Goal: Task Accomplishment & Management: Manage account settings

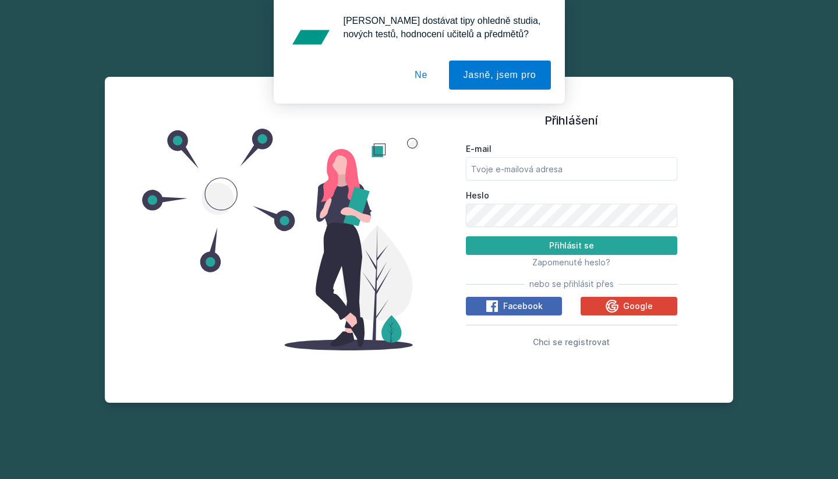
click at [417, 77] on button "Ne" at bounding box center [421, 75] width 42 height 29
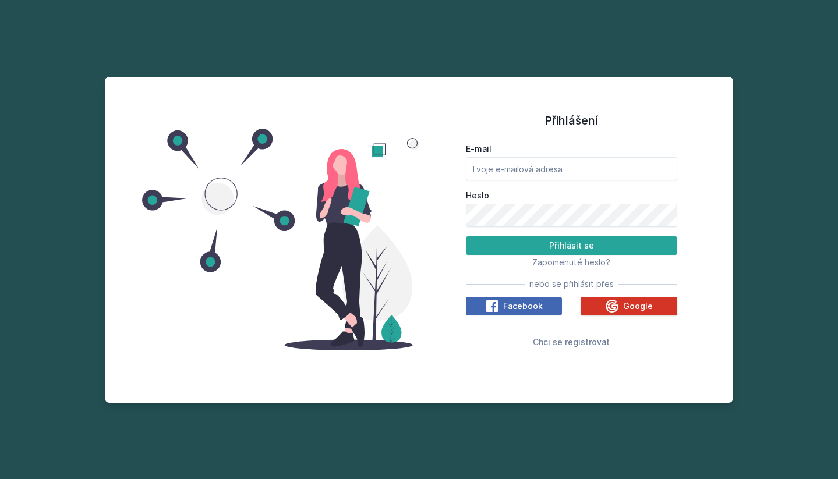
click at [611, 304] on icon at bounding box center [611, 306] width 13 height 13
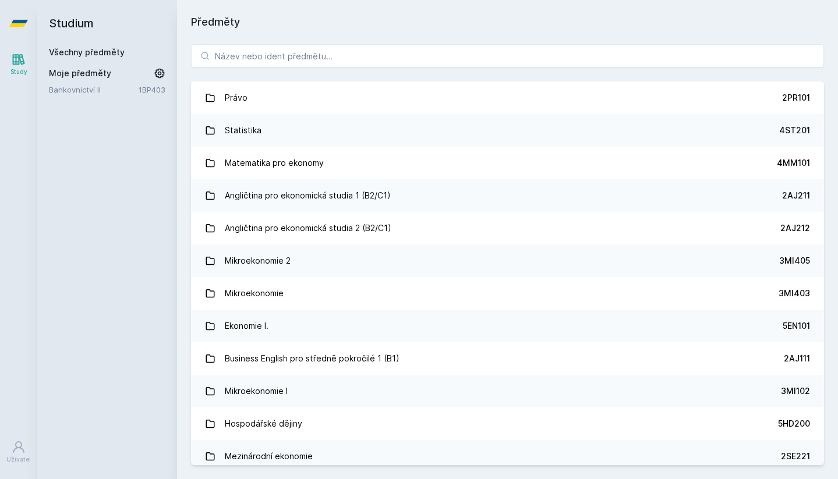
click at [107, 93] on link "Bankovnictví II" at bounding box center [94, 90] width 90 height 12
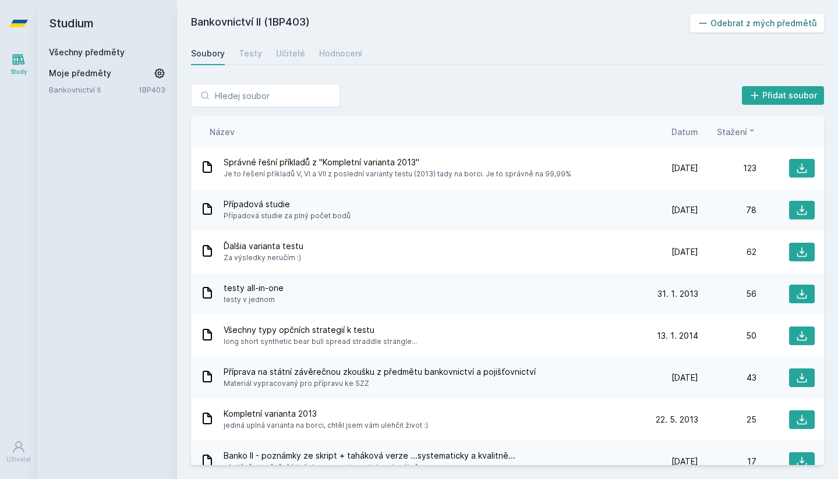
click at [744, 28] on button "Odebrat z mých předmětů" at bounding box center [757, 23] width 134 height 19
click at [76, 55] on link "Všechny předměty" at bounding box center [87, 52] width 76 height 10
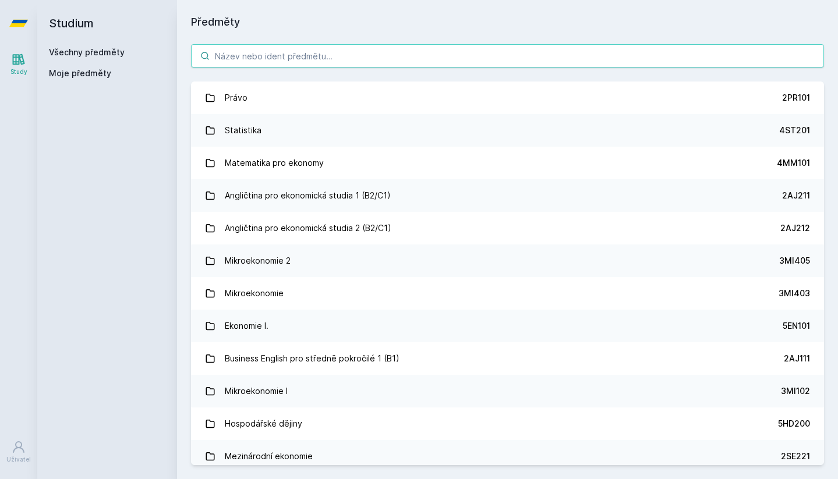
click at [338, 55] on input "search" at bounding box center [507, 55] width 633 height 23
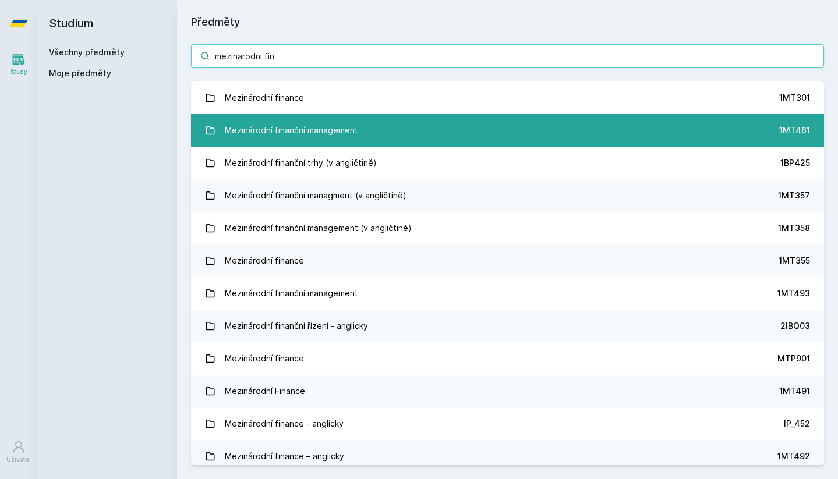
type input "mezinarodni fin"
click at [463, 132] on link "Mezinárodní finanční management 1MT461" at bounding box center [507, 130] width 633 height 33
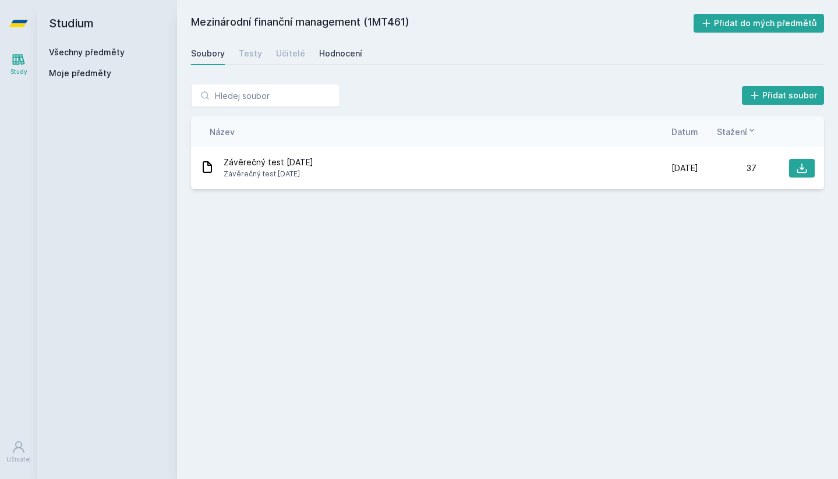
click at [349, 55] on div "Hodnocení" at bounding box center [340, 54] width 43 height 12
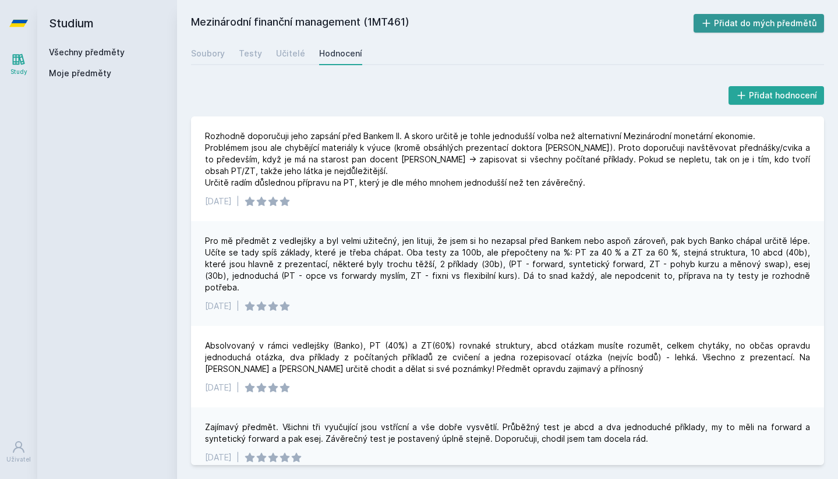
click at [773, 21] on button "Přidat do mých předmětů" at bounding box center [758, 23] width 131 height 19
click at [218, 54] on div "Soubory" at bounding box center [208, 54] width 34 height 12
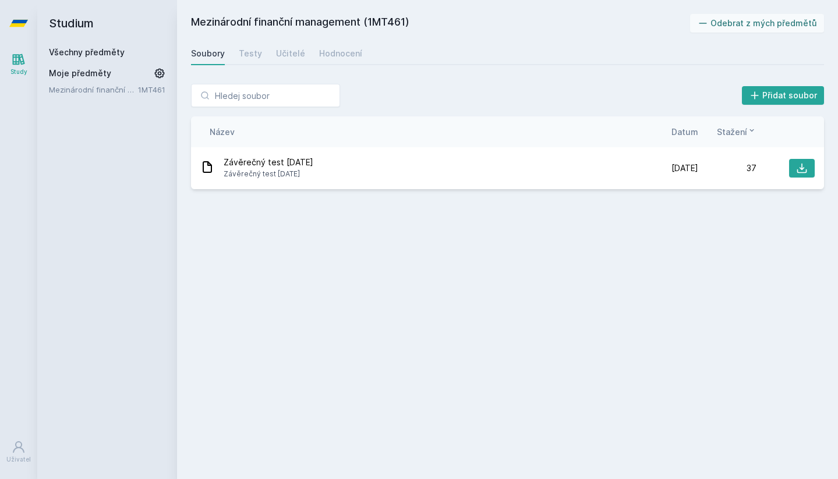
click at [88, 50] on link "Všechny předměty" at bounding box center [87, 52] width 76 height 10
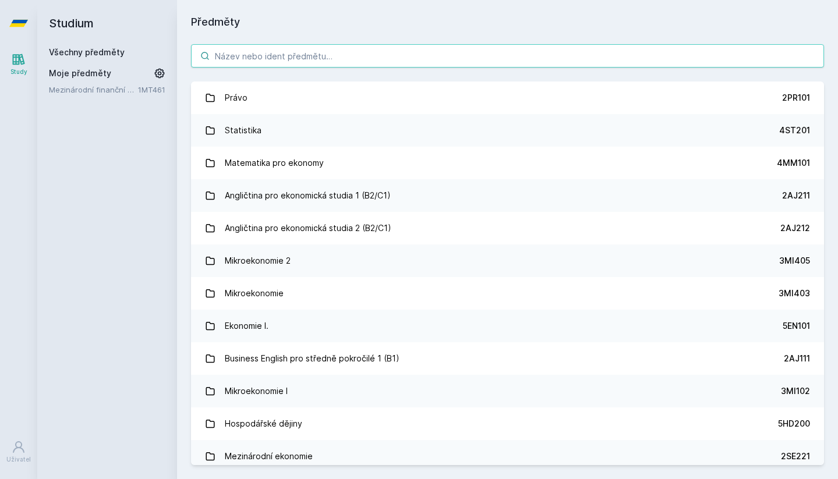
click at [327, 58] on input "search" at bounding box center [507, 55] width 633 height 23
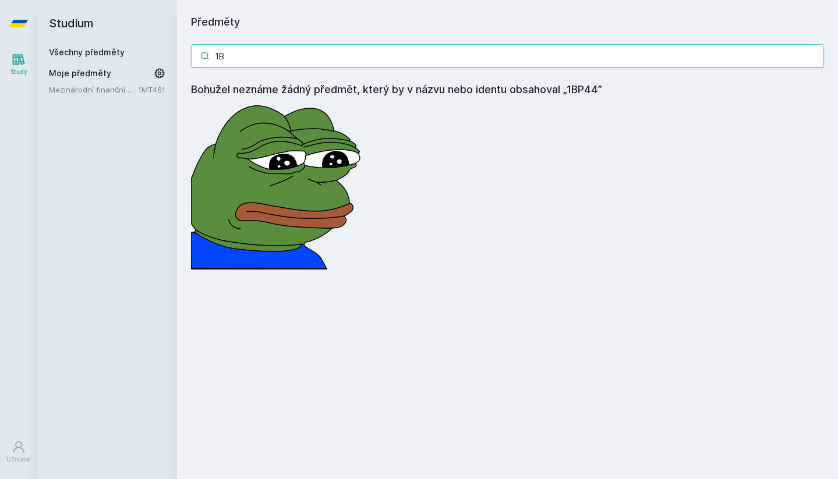
type input "1"
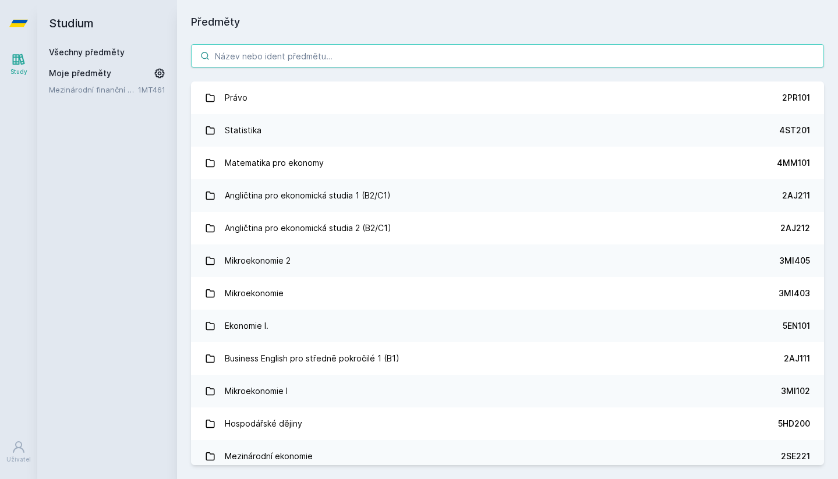
click at [286, 54] on input "search" at bounding box center [507, 55] width 633 height 23
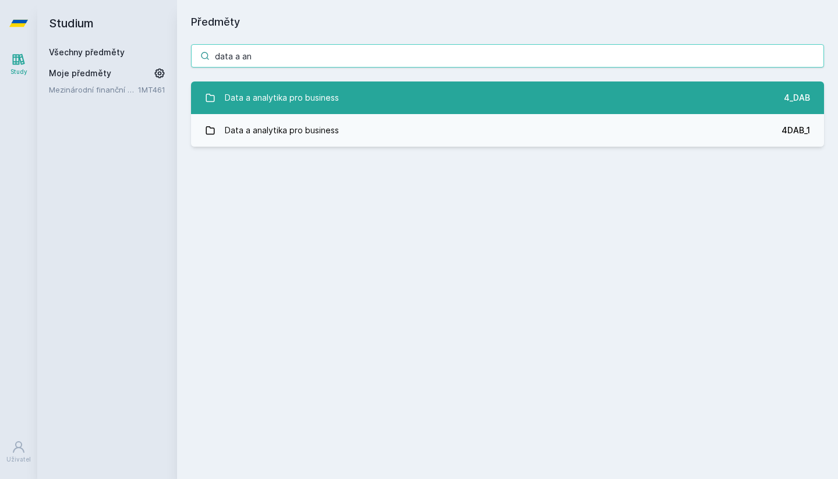
type input "data a an"
click at [434, 92] on link "Data a analytika pro business 4_DAB" at bounding box center [507, 98] width 633 height 33
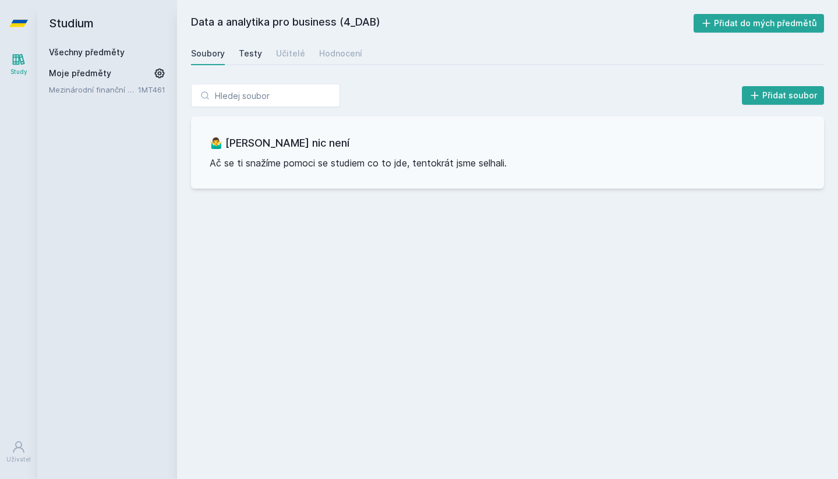
click at [256, 54] on div "Testy" at bounding box center [250, 54] width 23 height 12
click at [335, 58] on div "Hodnocení" at bounding box center [340, 54] width 43 height 12
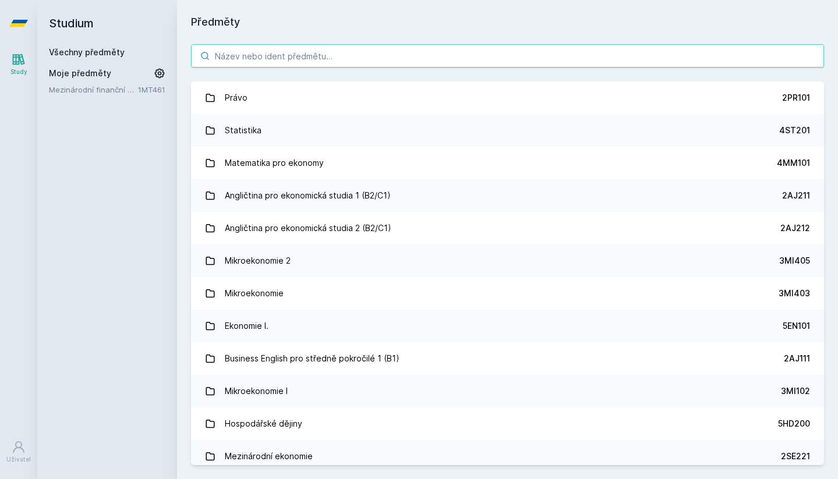
click at [295, 58] on input "search" at bounding box center [507, 55] width 633 height 23
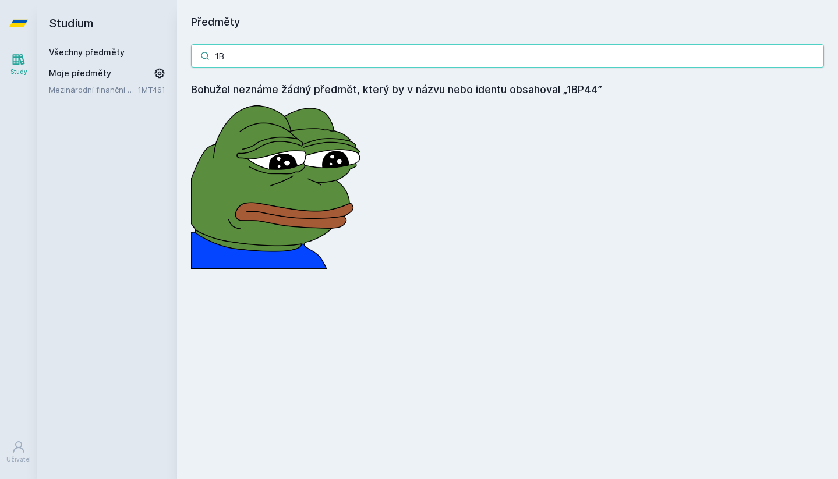
type input "1"
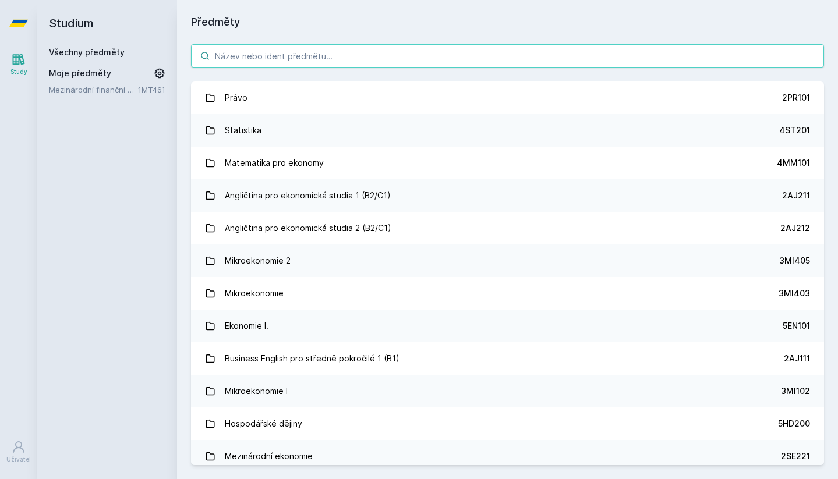
click at [264, 59] on input "search" at bounding box center [507, 55] width 633 height 23
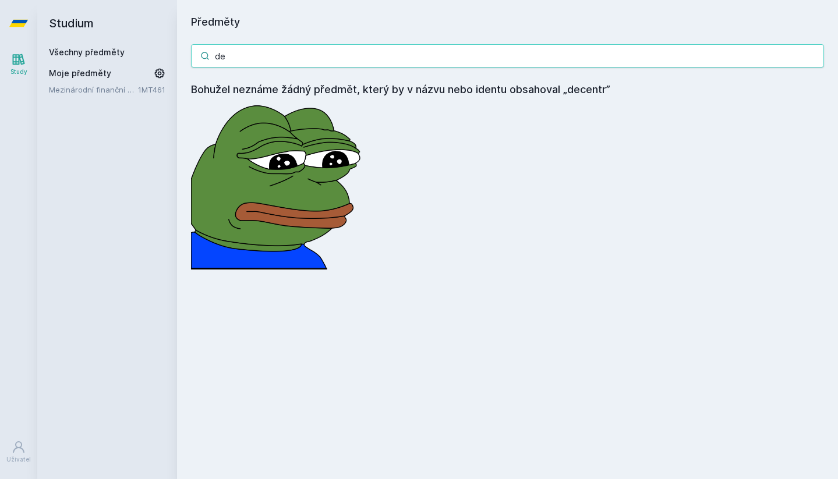
type input "d"
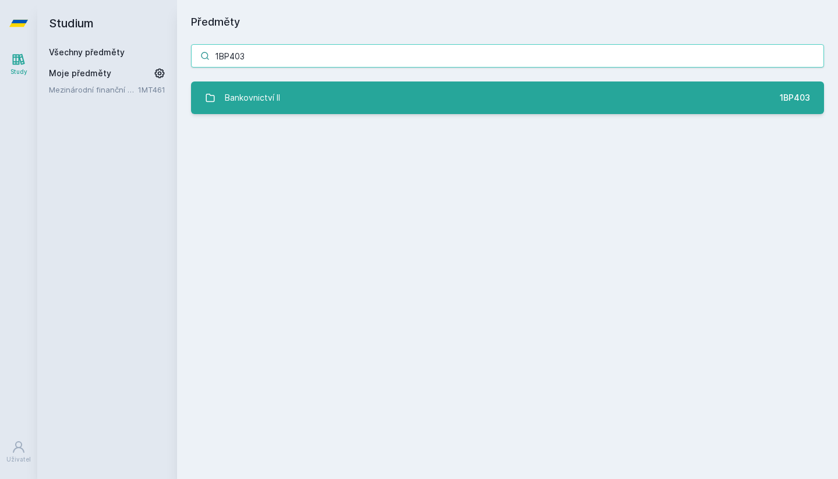
type input "1BP403"
click at [373, 95] on link "Bankovnictví II 1BP403" at bounding box center [507, 98] width 633 height 33
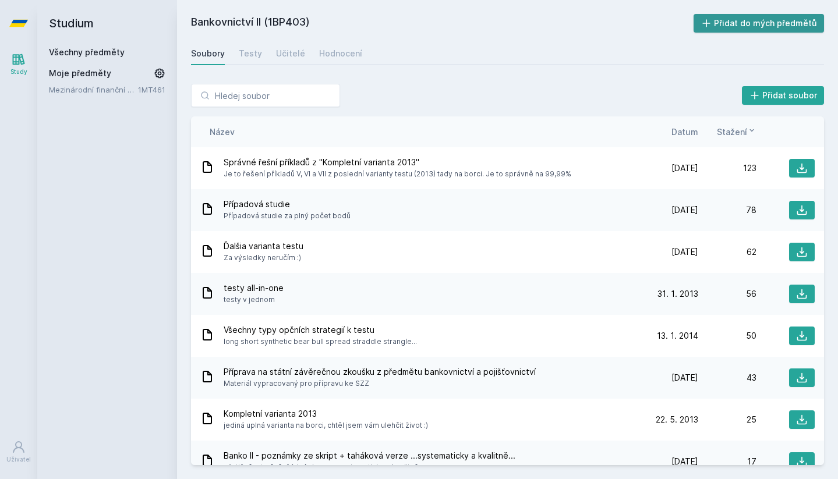
click at [756, 24] on button "Přidat do mých předmětů" at bounding box center [758, 23] width 131 height 19
click at [338, 51] on div "Hodnocení" at bounding box center [340, 54] width 43 height 12
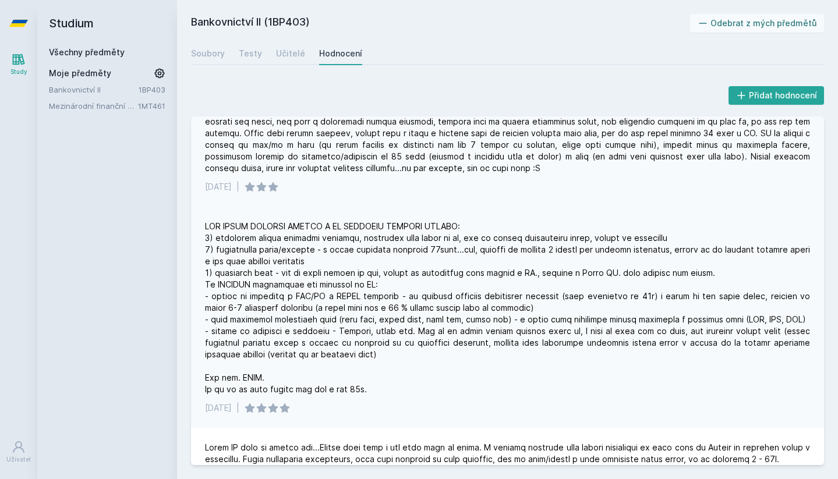
scroll to position [51, 0]
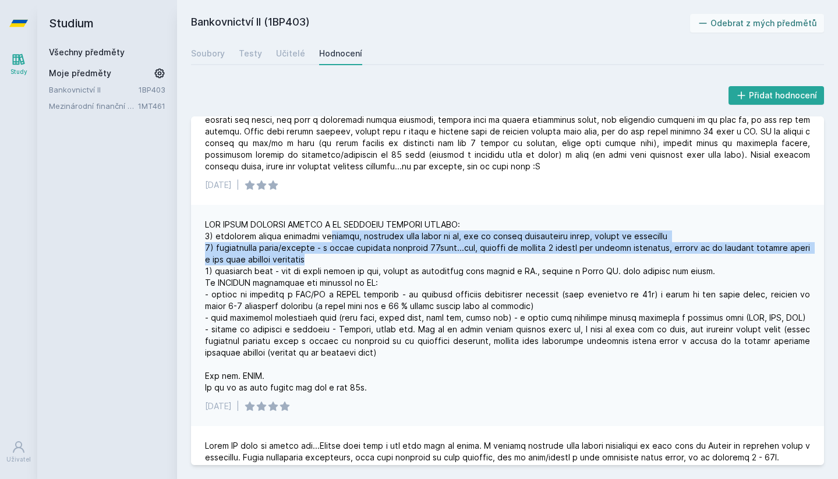
drag, startPoint x: 333, startPoint y: 236, endPoint x: 416, endPoint y: 253, distance: 84.5
click at [416, 253] on div at bounding box center [507, 306] width 605 height 175
click at [335, 251] on div at bounding box center [507, 306] width 605 height 175
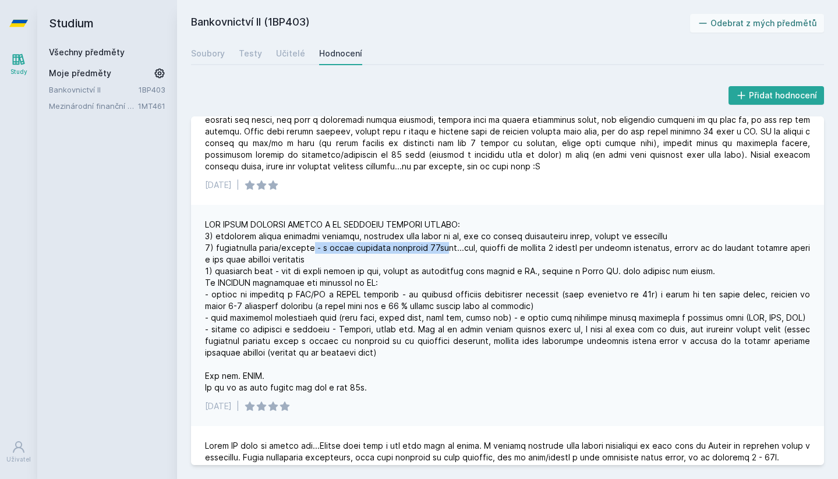
drag, startPoint x: 314, startPoint y: 247, endPoint x: 456, endPoint y: 251, distance: 142.7
click at [456, 251] on div at bounding box center [507, 306] width 605 height 175
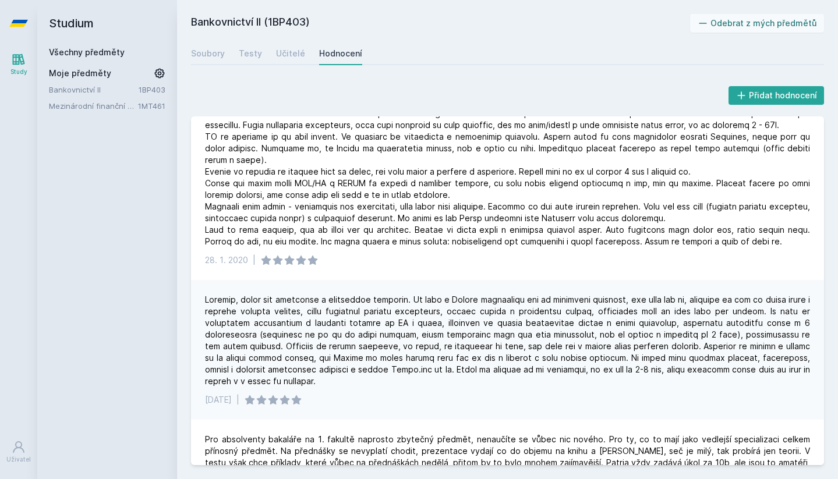
scroll to position [398, 0]
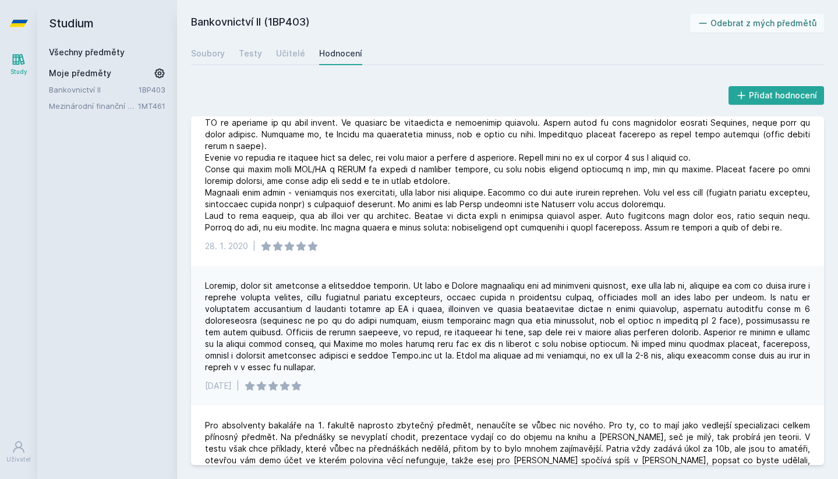
click at [91, 53] on link "Všechny předměty" at bounding box center [87, 52] width 76 height 10
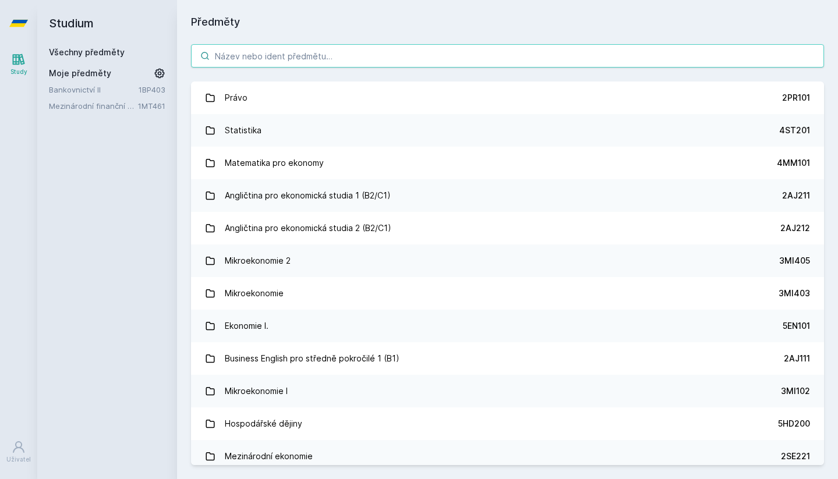
click at [369, 59] on input "search" at bounding box center [507, 55] width 633 height 23
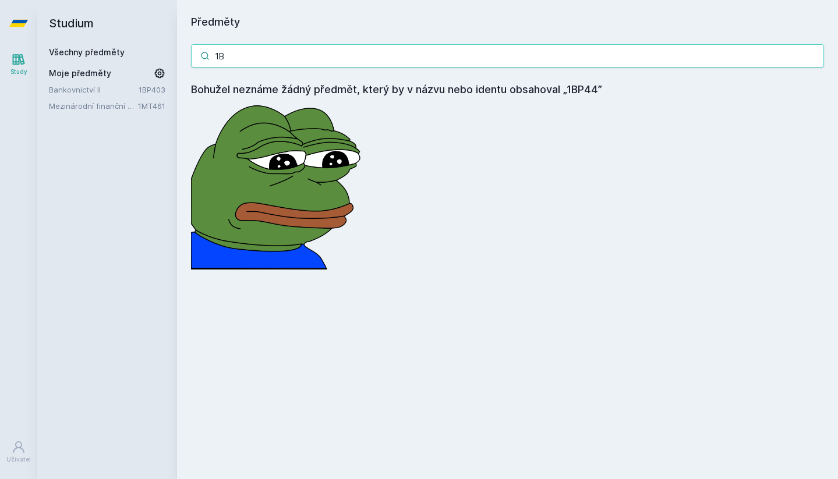
type input "1"
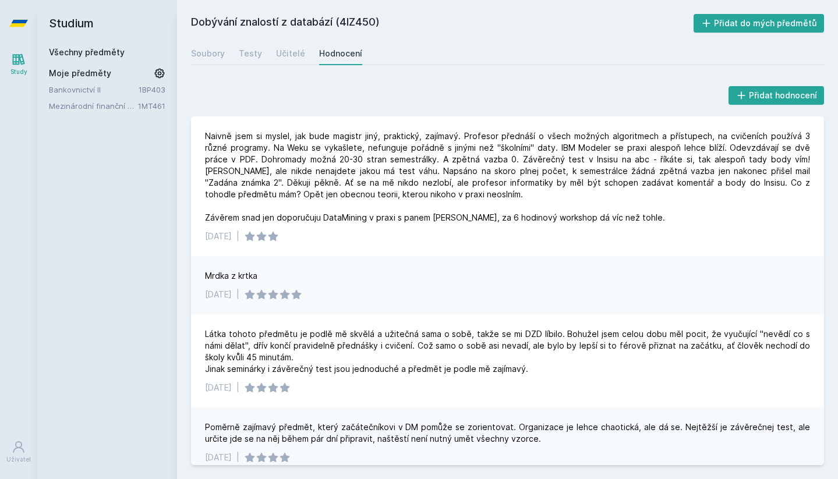
click at [83, 52] on link "Všechny předměty" at bounding box center [87, 52] width 76 height 10
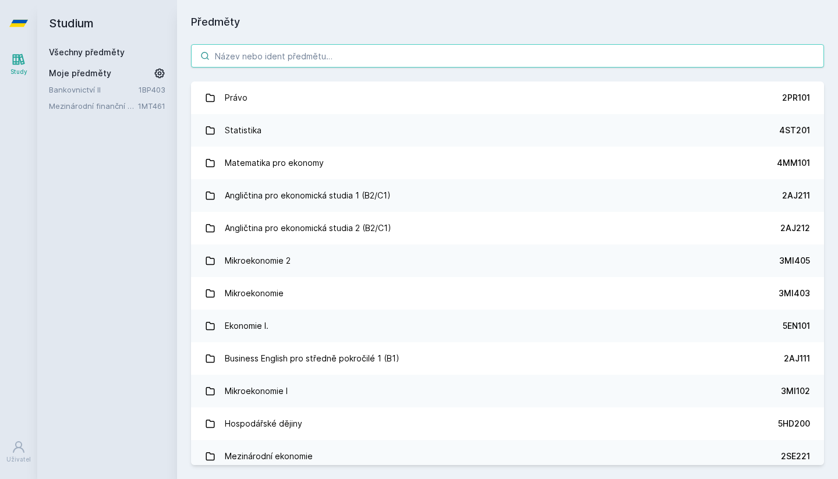
click at [332, 57] on input "search" at bounding box center [507, 55] width 633 height 23
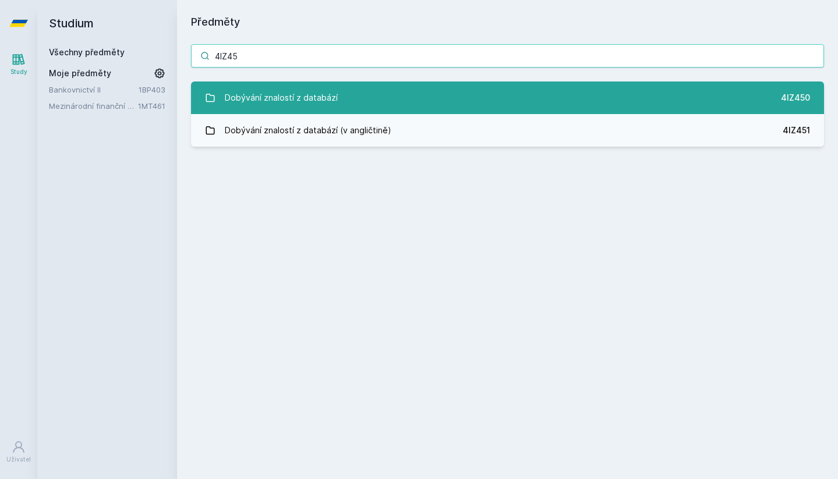
type input "4IZ45"
click at [381, 88] on link "Dobývání znalostí z databází 4IZ450" at bounding box center [507, 98] width 633 height 33
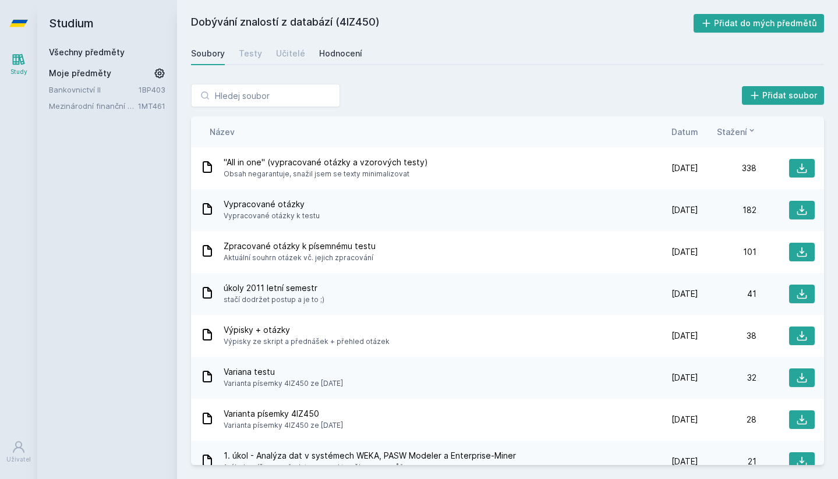
click at [339, 52] on div "Hodnocení" at bounding box center [340, 54] width 43 height 12
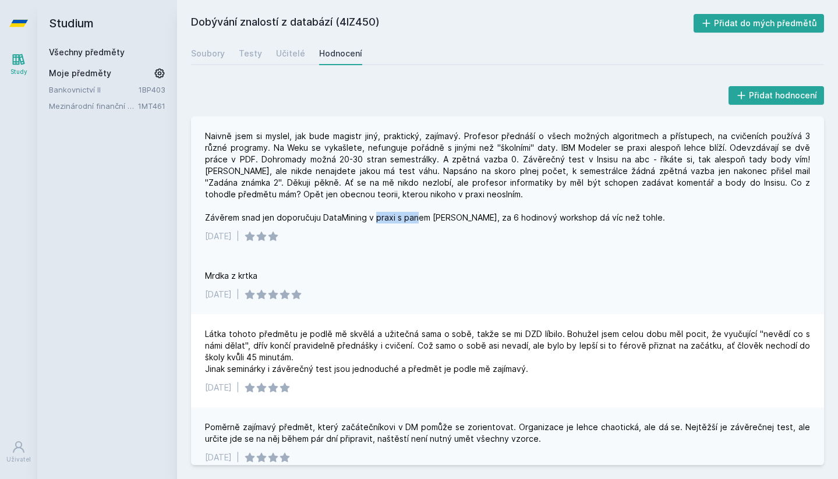
drag, startPoint x: 409, startPoint y: 217, endPoint x: 457, endPoint y: 215, distance: 48.4
click at [457, 215] on div "Naivně jsem si myslel, jak bude magistr jiný, praktický, zajímavý. Profesor pře…" at bounding box center [507, 176] width 605 height 93
click at [289, 55] on div "Učitelé" at bounding box center [290, 54] width 29 height 12
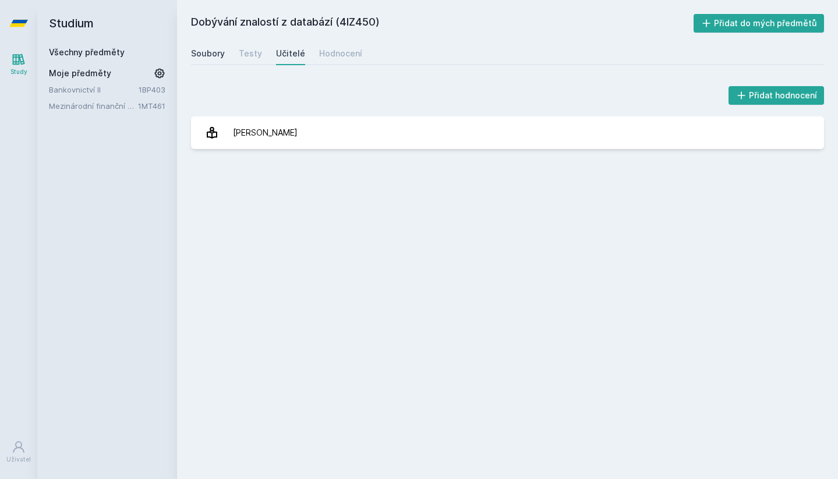
click at [214, 49] on div "Soubory" at bounding box center [208, 54] width 34 height 12
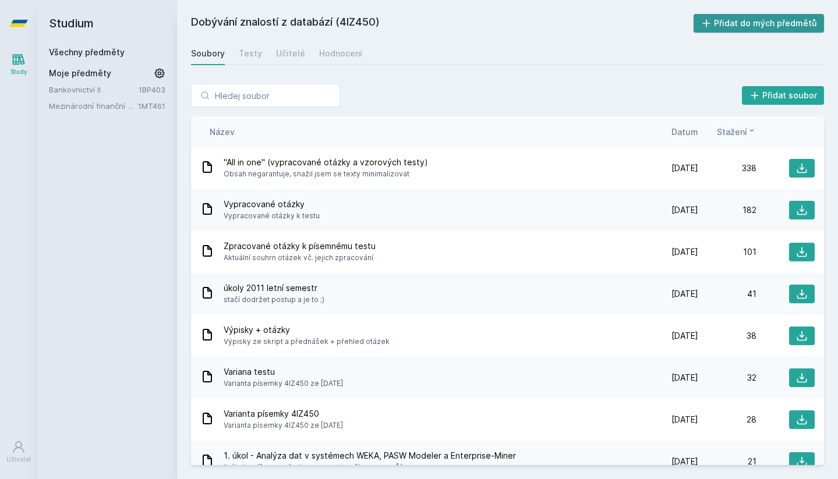
click at [750, 25] on button "Přidat do mých předmětů" at bounding box center [758, 23] width 131 height 19
click at [108, 52] on link "Všechny předměty" at bounding box center [87, 52] width 76 height 10
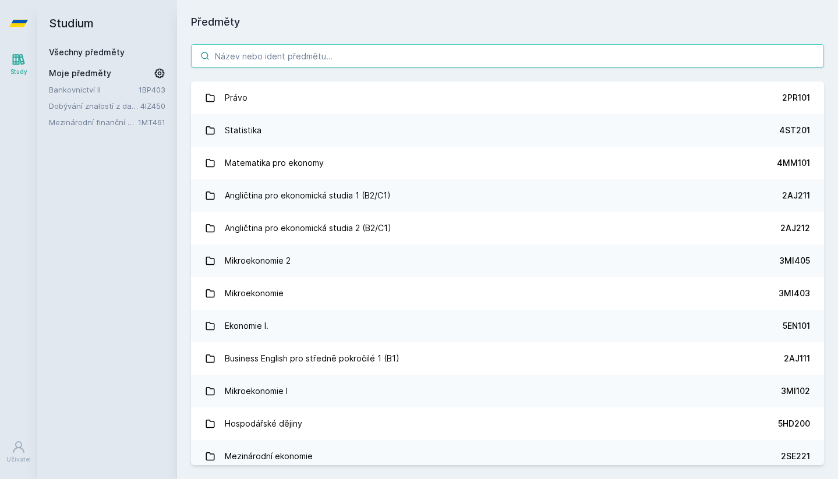
click at [343, 55] on input "search" at bounding box center [507, 55] width 633 height 23
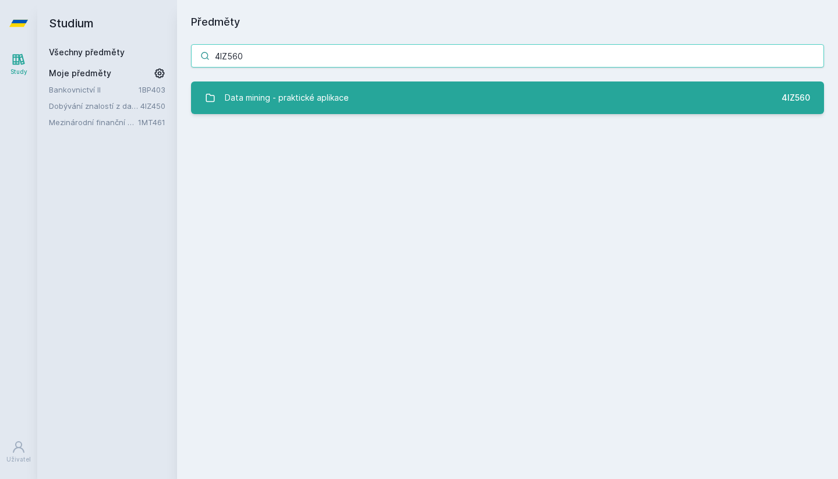
type input "4IZ560"
click at [445, 100] on link "Data mining - praktické aplikace 4IZ560" at bounding box center [507, 98] width 633 height 33
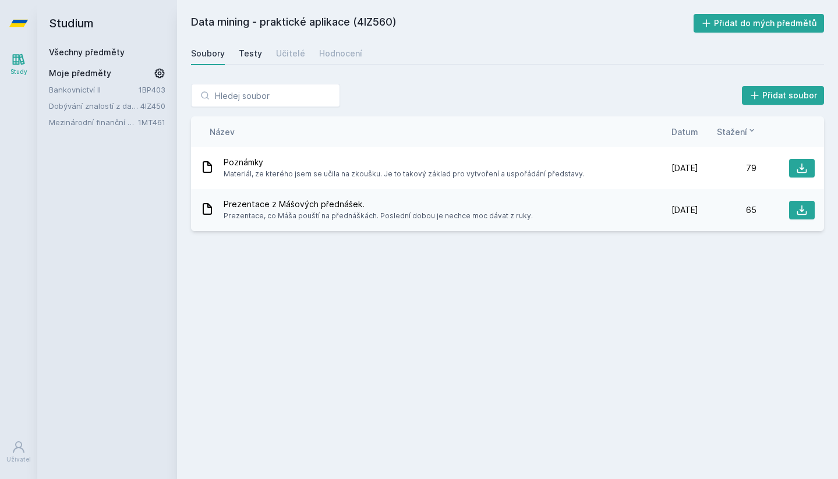
click at [247, 54] on div "Testy" at bounding box center [250, 54] width 23 height 12
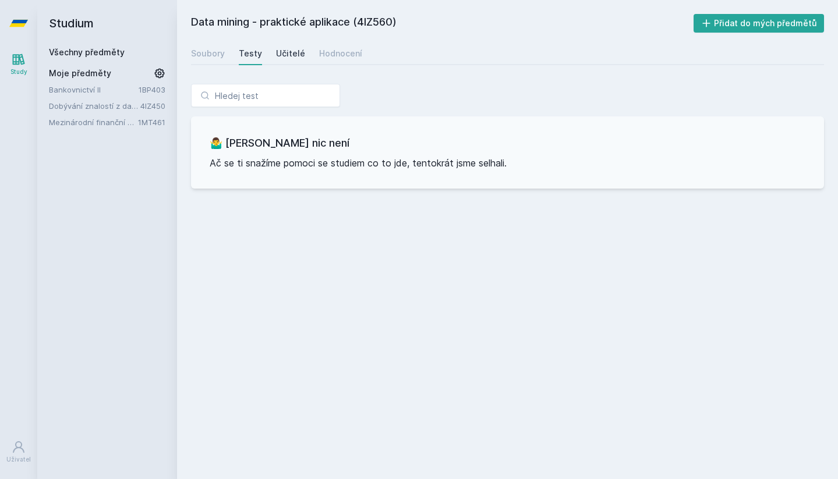
click at [284, 59] on div "Učitelé" at bounding box center [290, 54] width 29 height 12
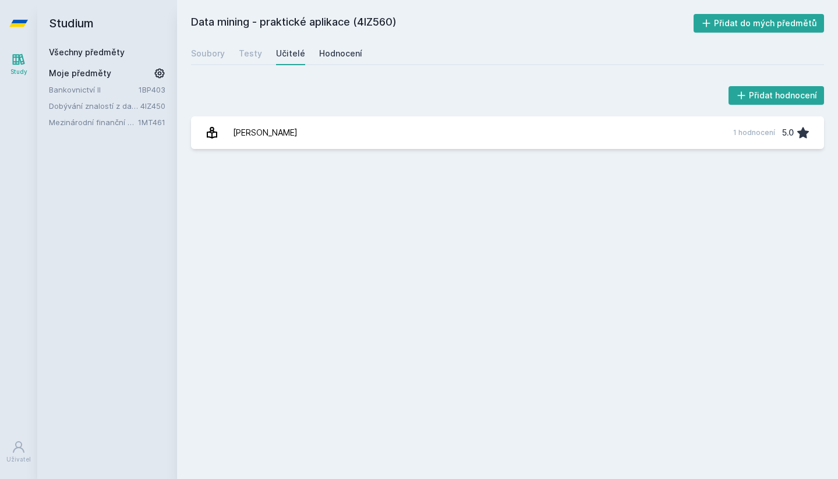
click at [333, 55] on div "Hodnocení" at bounding box center [340, 54] width 43 height 12
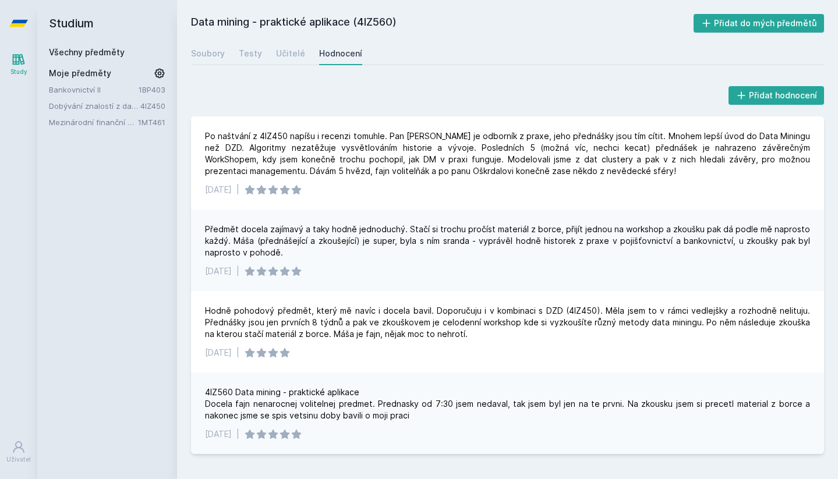
click at [98, 49] on link "Všechny předměty" at bounding box center [87, 52] width 76 height 10
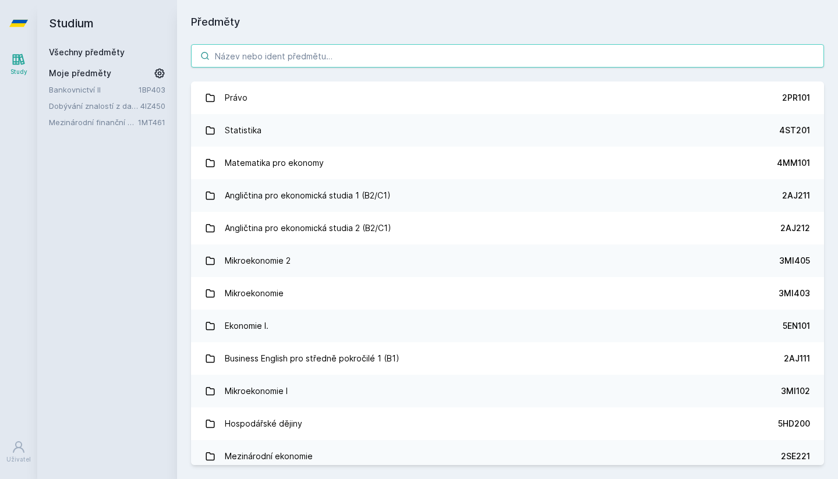
click at [444, 57] on input "search" at bounding box center [507, 55] width 633 height 23
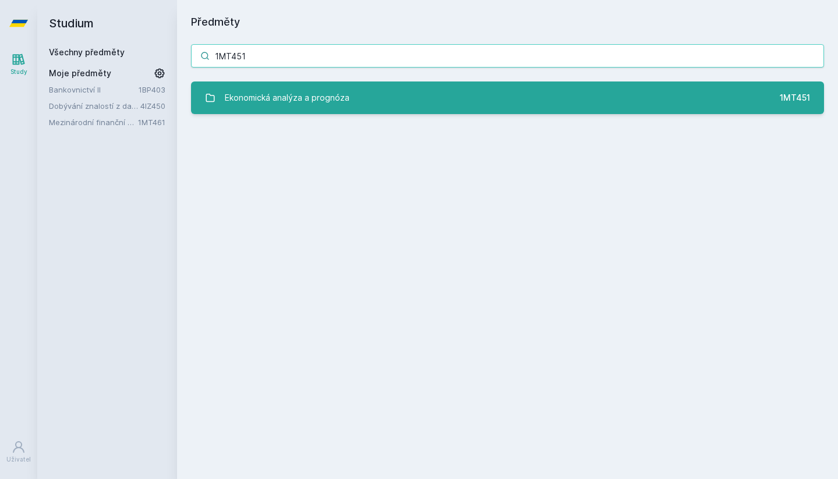
type input "1MT451"
click at [481, 93] on link "Ekonomická analýza a prognóza 1MT451" at bounding box center [507, 98] width 633 height 33
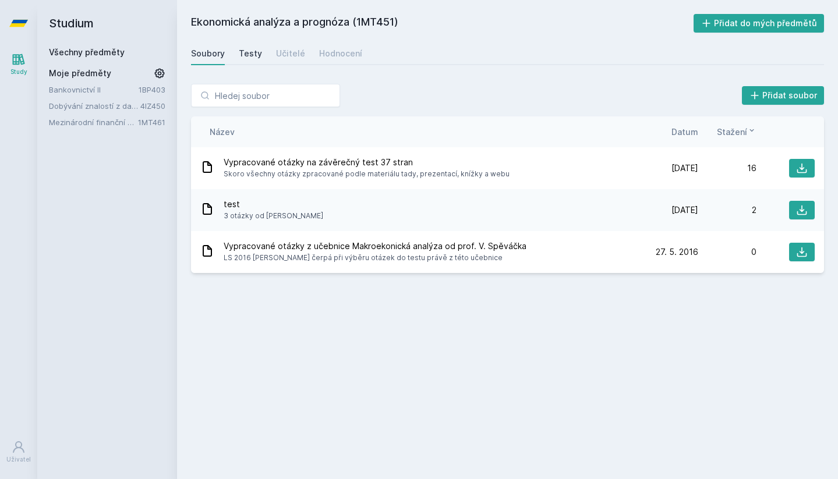
click at [247, 53] on div "Testy" at bounding box center [250, 54] width 23 height 12
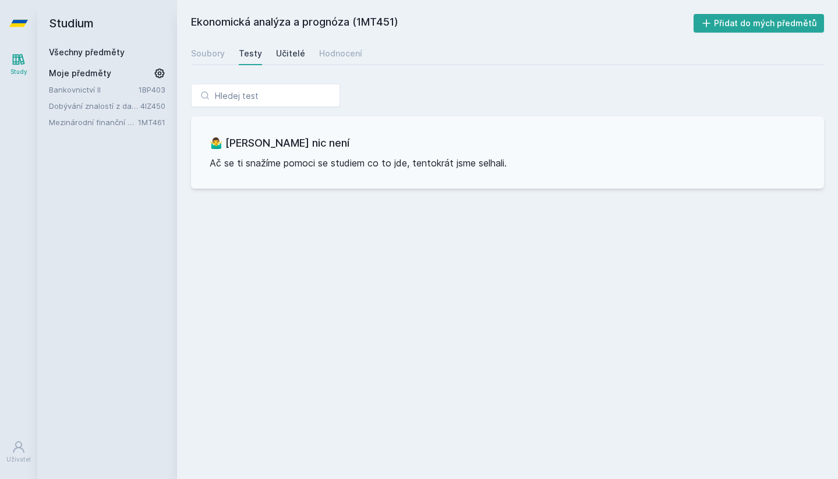
click at [290, 54] on div "Učitelé" at bounding box center [290, 54] width 29 height 12
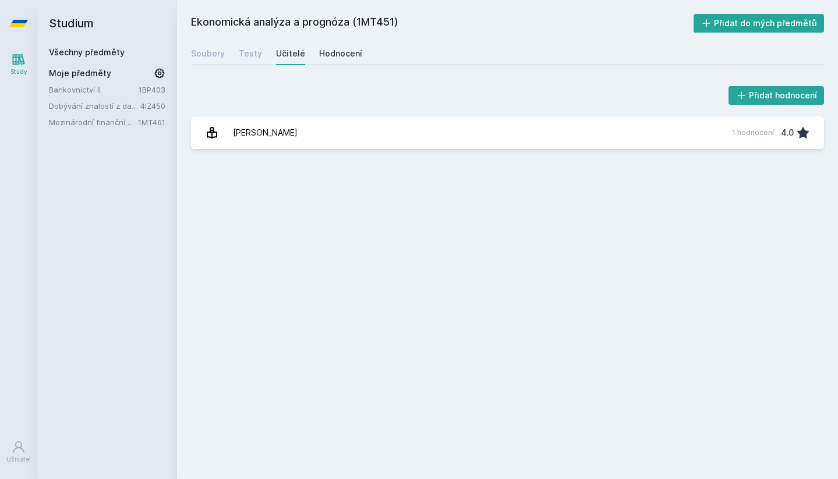
click at [329, 54] on div "Hodnocení" at bounding box center [340, 54] width 43 height 12
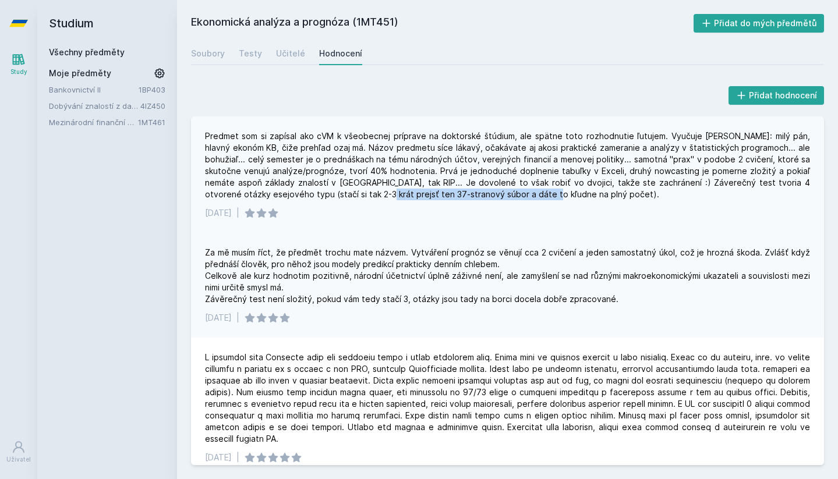
drag, startPoint x: 305, startPoint y: 195, endPoint x: 473, endPoint y: 190, distance: 168.3
click at [473, 190] on div "Predmet som si zapísal ako cVM k všeobecnej príprave na doktorské štúdium, ale …" at bounding box center [507, 165] width 605 height 70
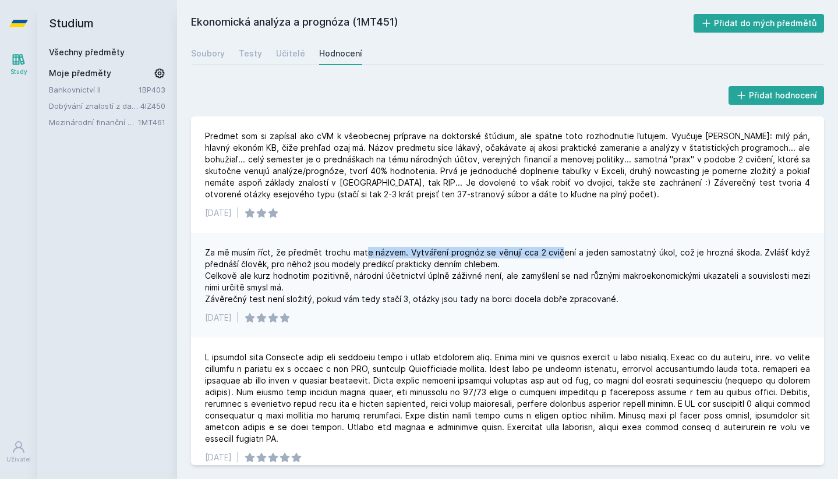
drag, startPoint x: 370, startPoint y: 253, endPoint x: 564, endPoint y: 257, distance: 194.5
click at [564, 257] on div "Za mě musím říct, že předmět trochu mate názvem. Vytváření prognóz se věnují cc…" at bounding box center [507, 276] width 605 height 58
drag, startPoint x: 603, startPoint y: 256, endPoint x: 660, endPoint y: 256, distance: 57.1
click at [695, 256] on div "Za mě musím říct, že předmět trochu mate názvem. Vytváření prognóz se věnují cc…" at bounding box center [507, 276] width 605 height 58
drag, startPoint x: 438, startPoint y: 263, endPoint x: 487, endPoint y: 263, distance: 48.9
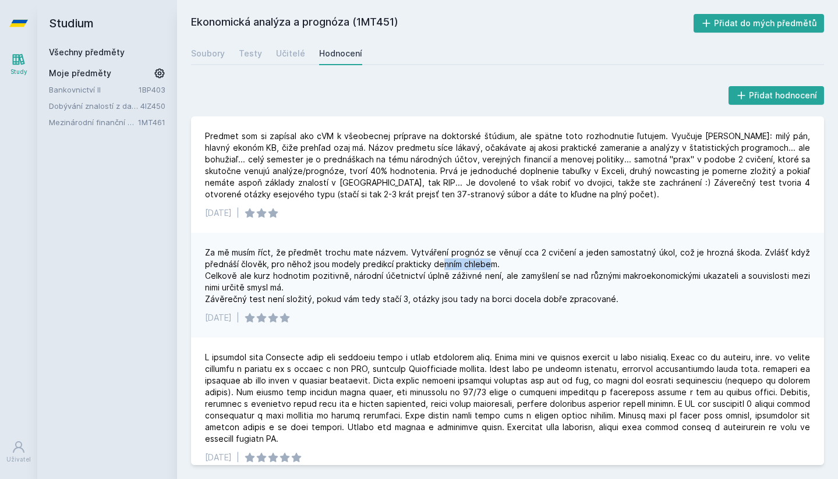
click at [487, 263] on div "Za mě musím říct, že předmět trochu mate názvem. Vytváření prognóz se věnují cc…" at bounding box center [507, 276] width 605 height 58
drag, startPoint x: 295, startPoint y: 278, endPoint x: 499, endPoint y: 277, distance: 203.8
click at [499, 277] on div "Za mě musím říct, že předmět trochu mate názvem. Vytváření prognóz se věnují cc…" at bounding box center [507, 276] width 605 height 58
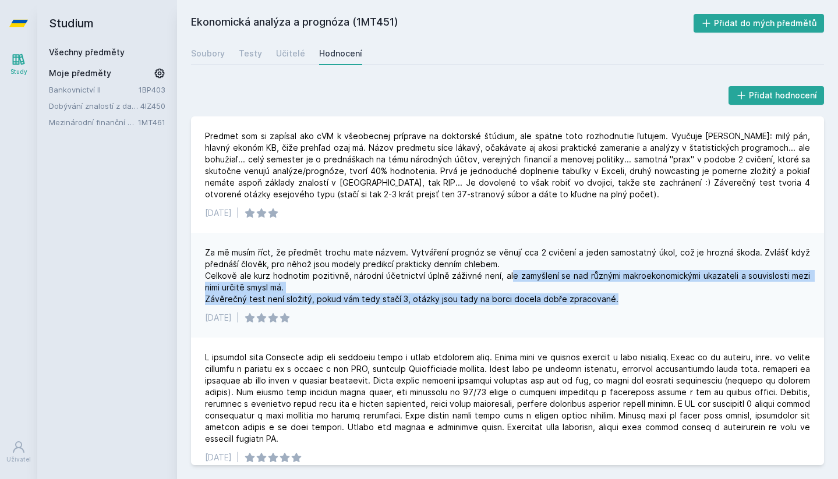
drag, startPoint x: 509, startPoint y: 277, endPoint x: 594, endPoint y: 307, distance: 90.2
click at [594, 307] on div "Za mě musím říct, že předmět trochu mate názvem. Vytváření prognóz se věnují cc…" at bounding box center [507, 285] width 633 height 105
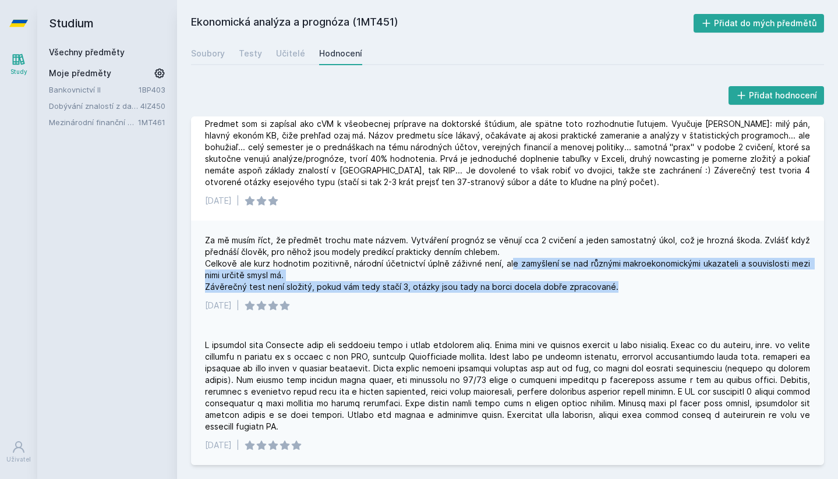
scroll to position [12, 0]
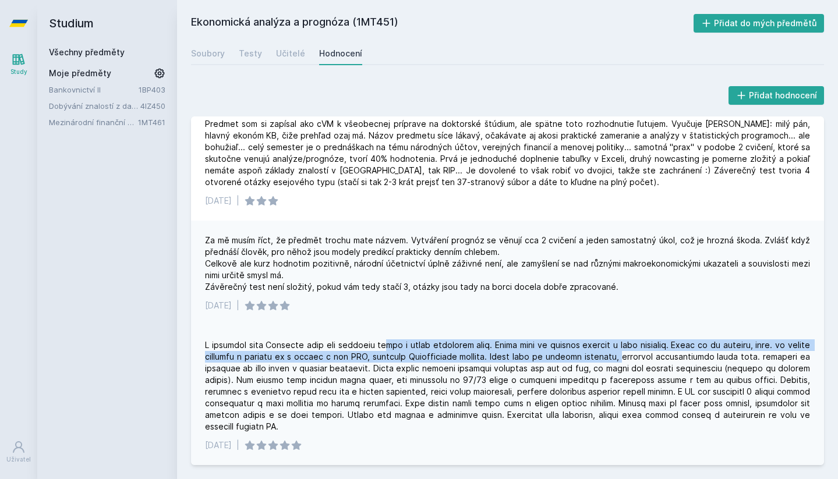
drag, startPoint x: 399, startPoint y: 348, endPoint x: 626, endPoint y: 352, distance: 227.7
click at [626, 352] on div at bounding box center [507, 385] width 605 height 93
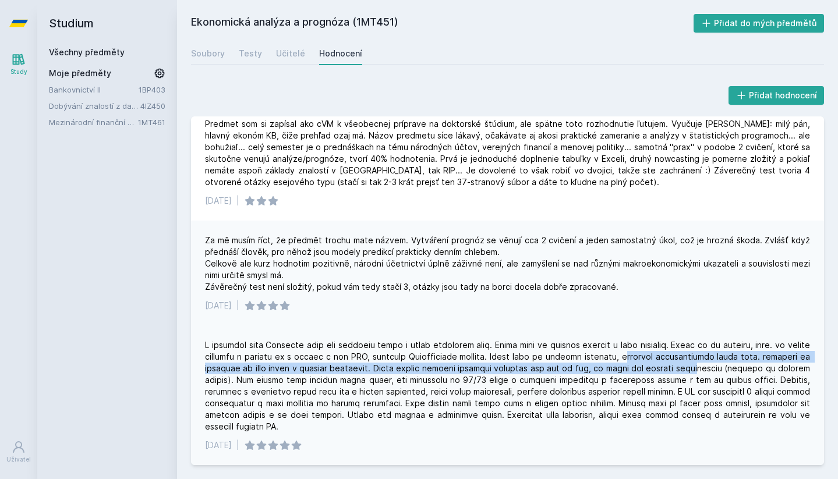
drag, startPoint x: 632, startPoint y: 355, endPoint x: 706, endPoint y: 365, distance: 74.0
click at [706, 365] on div at bounding box center [507, 385] width 605 height 93
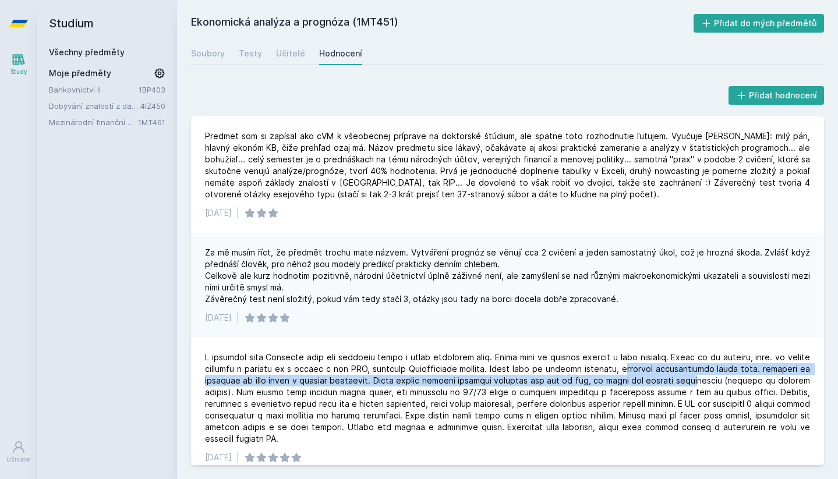
scroll to position [0, 0]
click at [793, 25] on button "Přidat do mých předmětů" at bounding box center [758, 23] width 131 height 19
